Goal: Complete application form: Complete application form

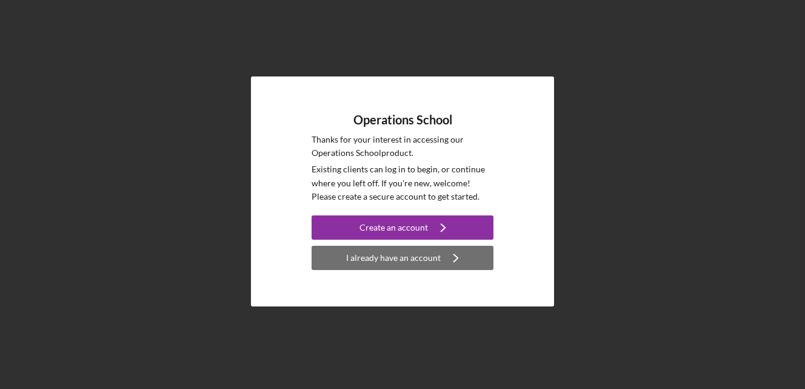
click at [393, 257] on div "I already have an account" at bounding box center [393, 258] width 95 height 24
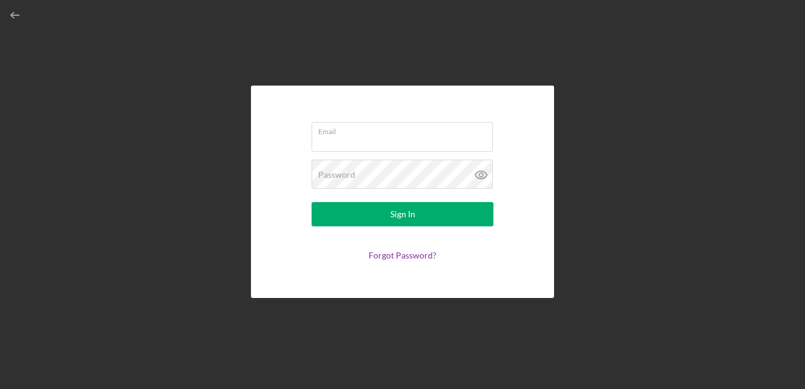
type input "[EMAIL_ADDRESS][DOMAIN_NAME]"
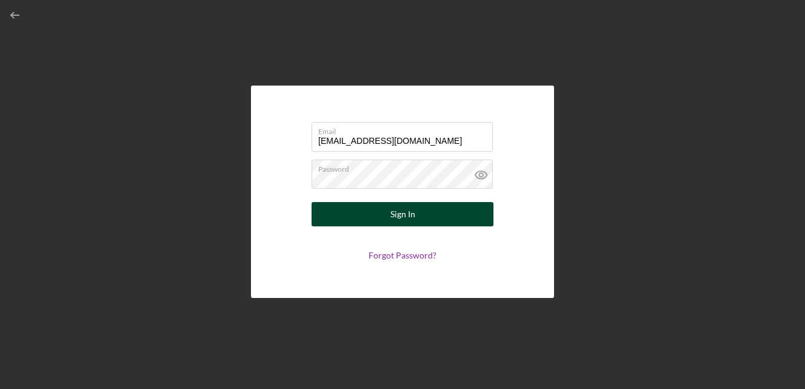
click at [389, 215] on button "Sign In" at bounding box center [403, 214] width 182 height 24
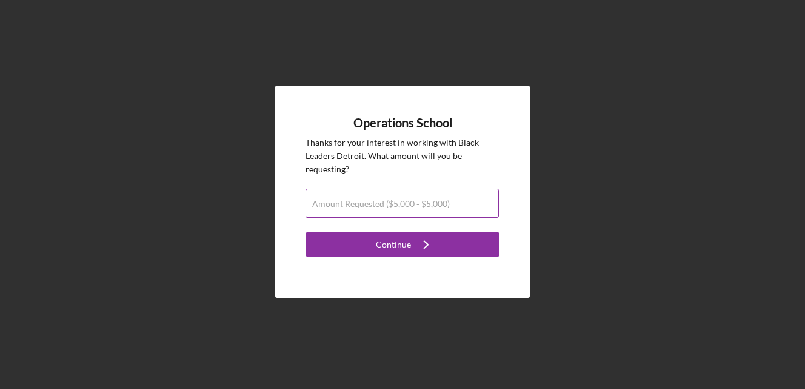
click at [383, 203] on label "Amount Requested ($5,000 - $5,000)" at bounding box center [381, 204] width 138 height 10
click at [383, 203] on input "Amount Requested ($5,000 - $5,000)" at bounding box center [402, 203] width 193 height 29
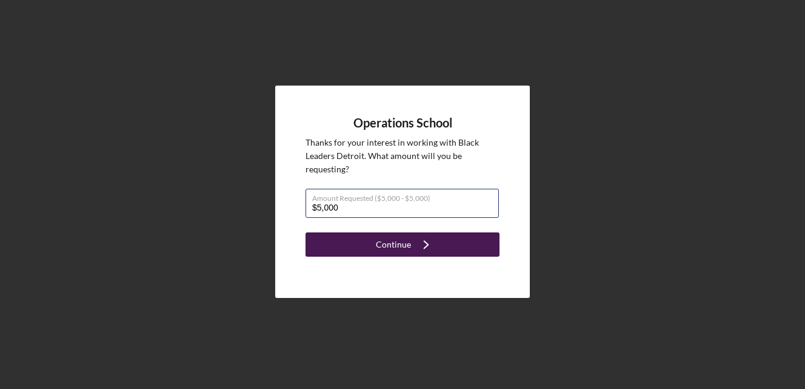
type input "$5,000"
click at [426, 247] on icon "Icon/Navigate" at bounding box center [426, 244] width 30 height 30
